Goal: Information Seeking & Learning: Find specific fact

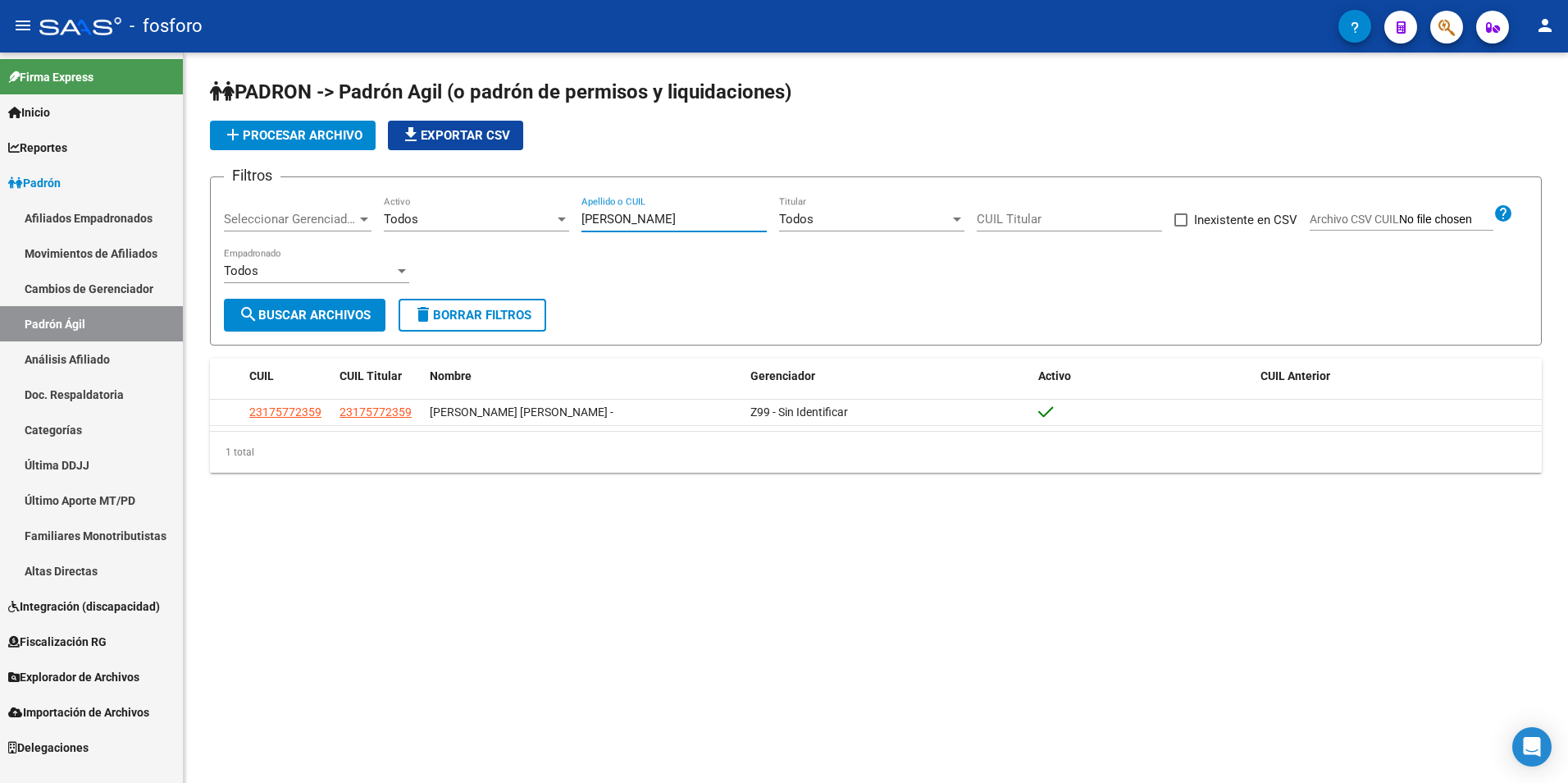
drag, startPoint x: 679, startPoint y: 217, endPoint x: 580, endPoint y: 234, distance: 100.4
click at [580, 234] on div "Filtros Seleccionar Gerenciador Seleccionar Gerenciador Todos Activo [PERSON_NA…" at bounding box center [876, 244] width 1304 height 109
click at [318, 310] on span "search Buscar Archivos" at bounding box center [305, 315] width 132 height 15
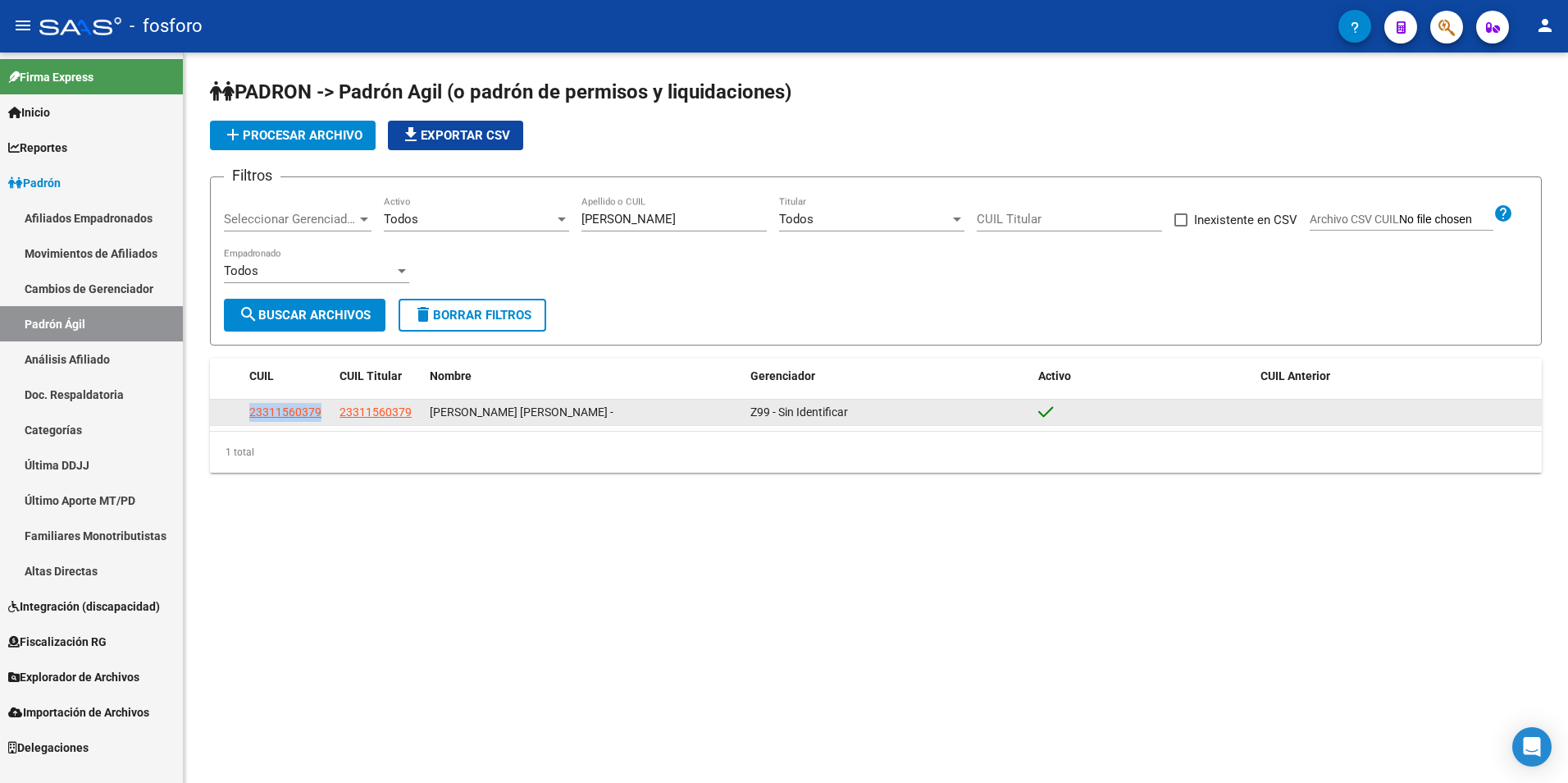
drag, startPoint x: 327, startPoint y: 412, endPoint x: 245, endPoint y: 414, distance: 82.0
click at [245, 414] on datatable-body-cell "23311560379" at bounding box center [287, 412] width 90 height 26
copy span "23311560379"
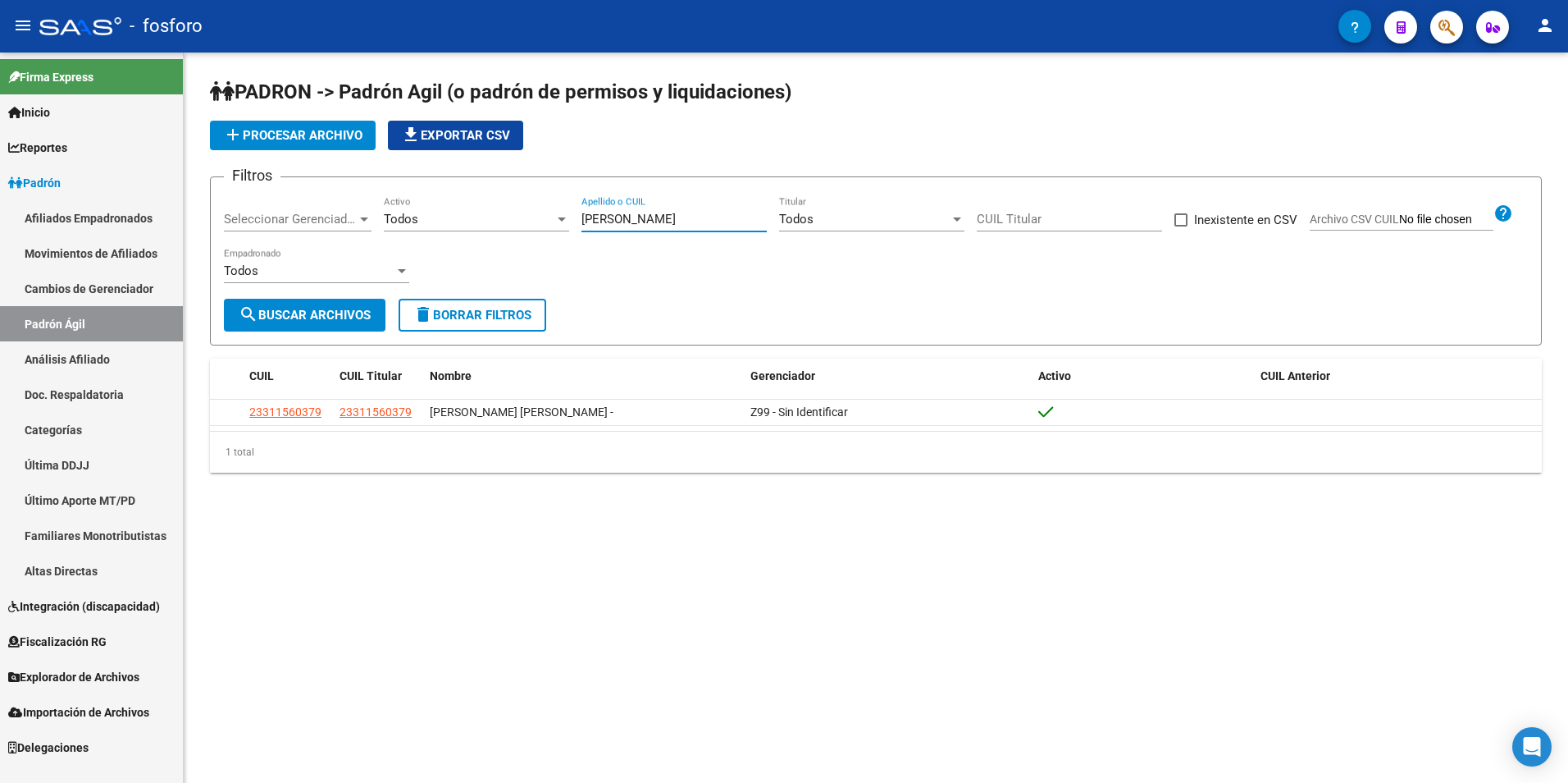
drag, startPoint x: 715, startPoint y: 217, endPoint x: 586, endPoint y: 227, distance: 129.4
click at [586, 227] on div "[PERSON_NAME] o CUIL" at bounding box center [674, 213] width 186 height 35
type input "[PERSON_NAME]"
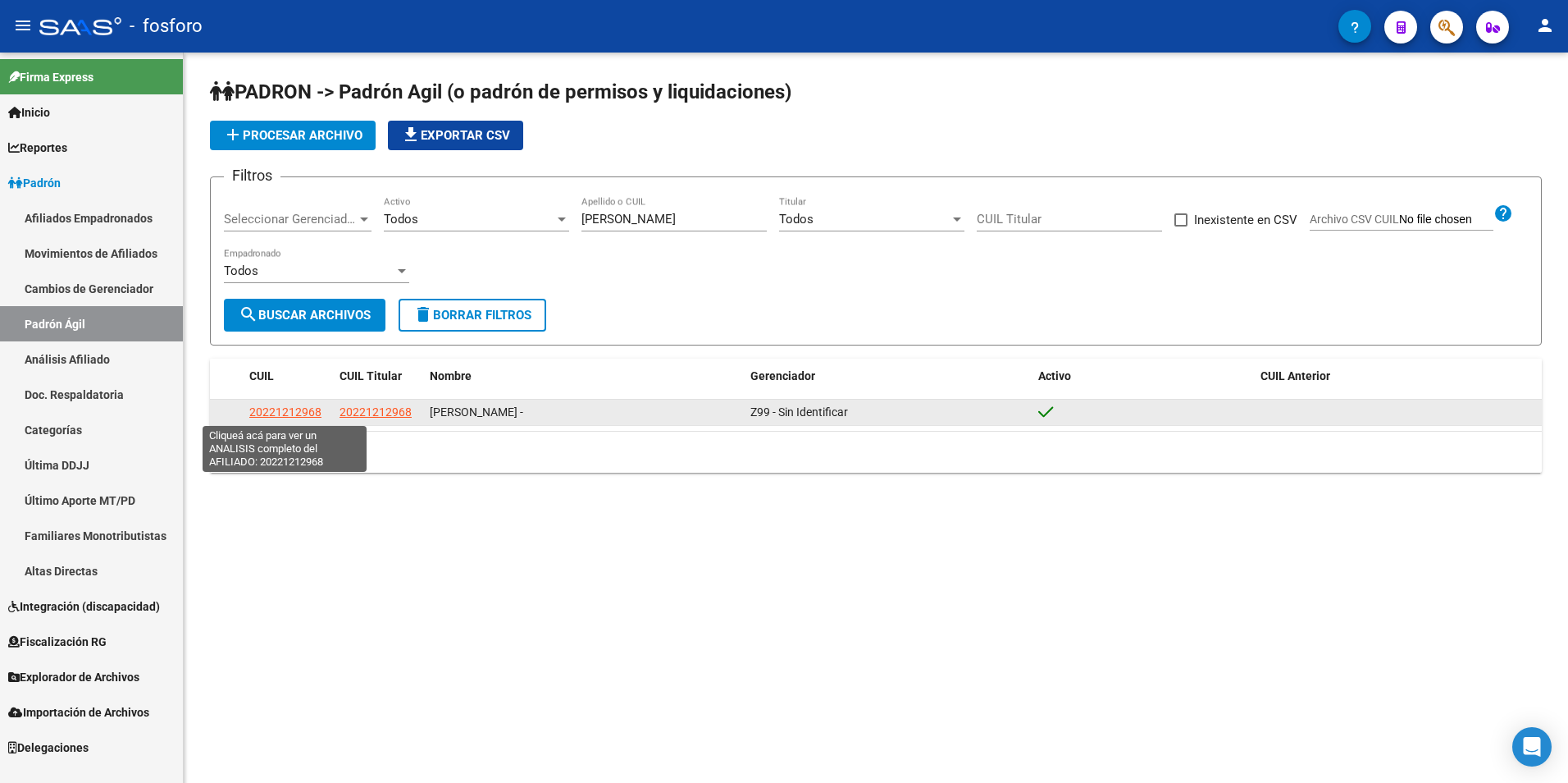
click at [285, 410] on span "20221212968" at bounding box center [285, 412] width 72 height 13
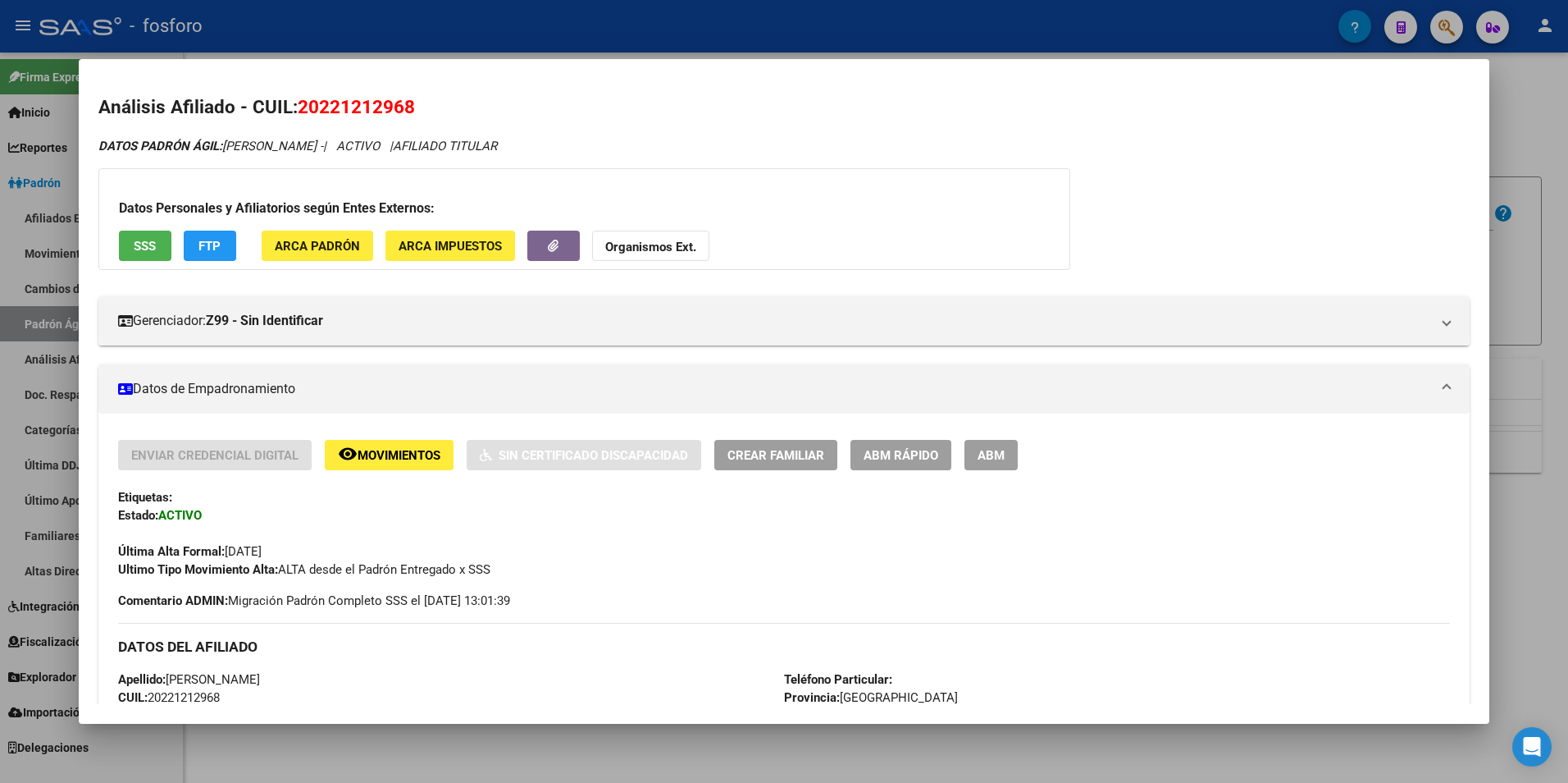
drag, startPoint x: 418, startPoint y: 109, endPoint x: 299, endPoint y: 116, distance: 119.2
click at [299, 116] on h2 "Análisis Afiliado - CUIL: 20221212968" at bounding box center [784, 107] width 1372 height 28
copy span "20221212968"
